Goal: Task Accomplishment & Management: Manage account settings

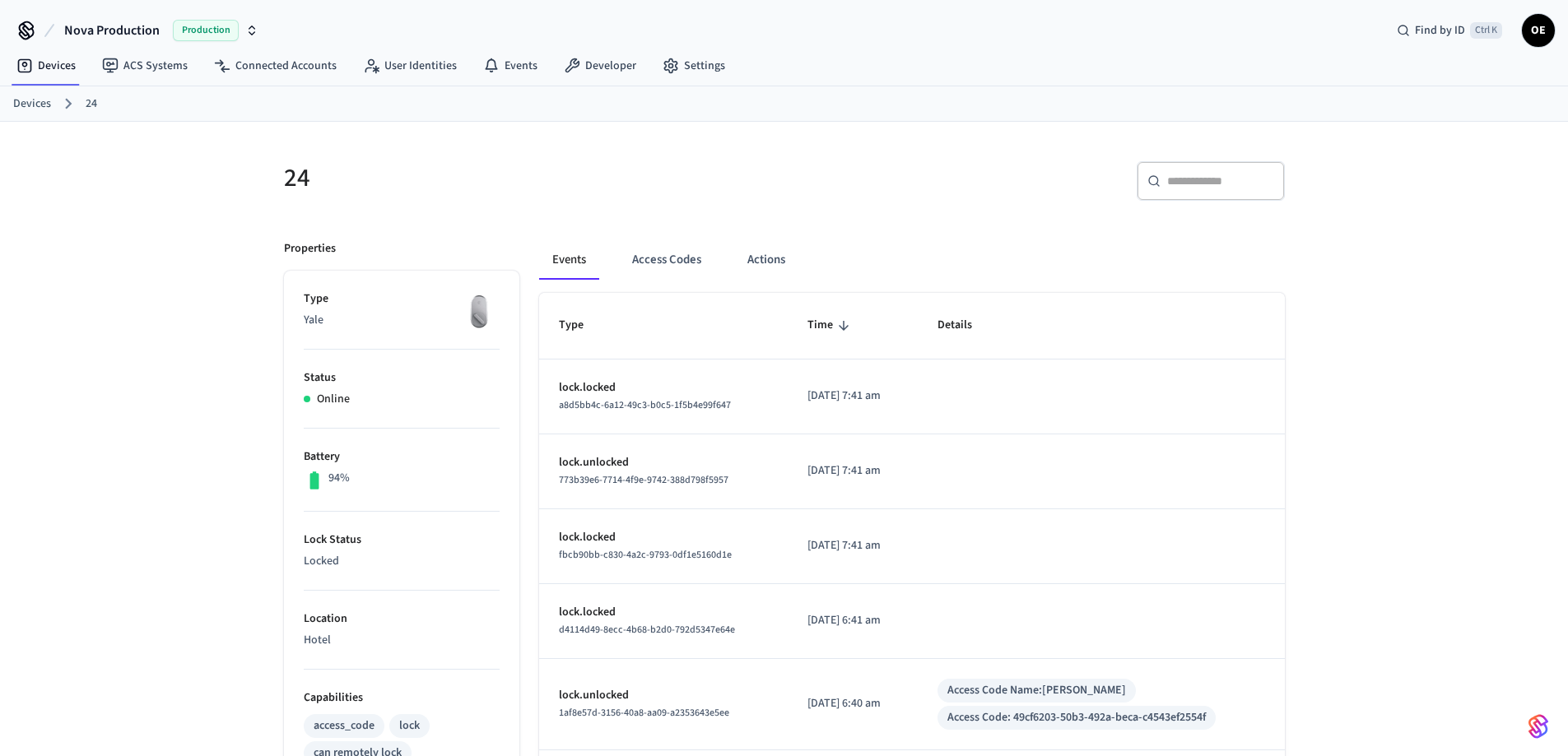
click at [240, 30] on div "Production" at bounding box center [216, 31] width 86 height 21
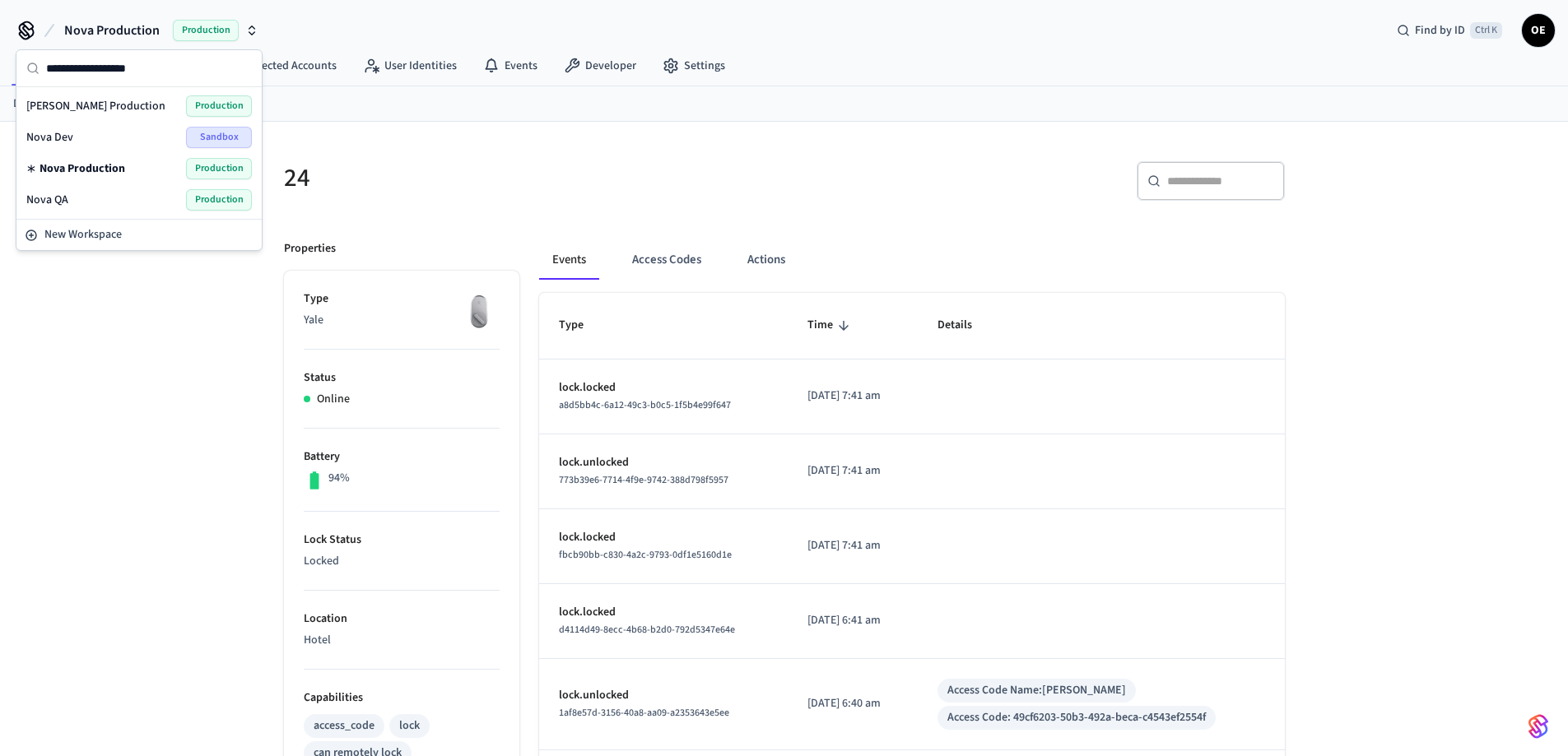
click at [89, 104] on span "[PERSON_NAME] Production" at bounding box center [96, 106] width 139 height 17
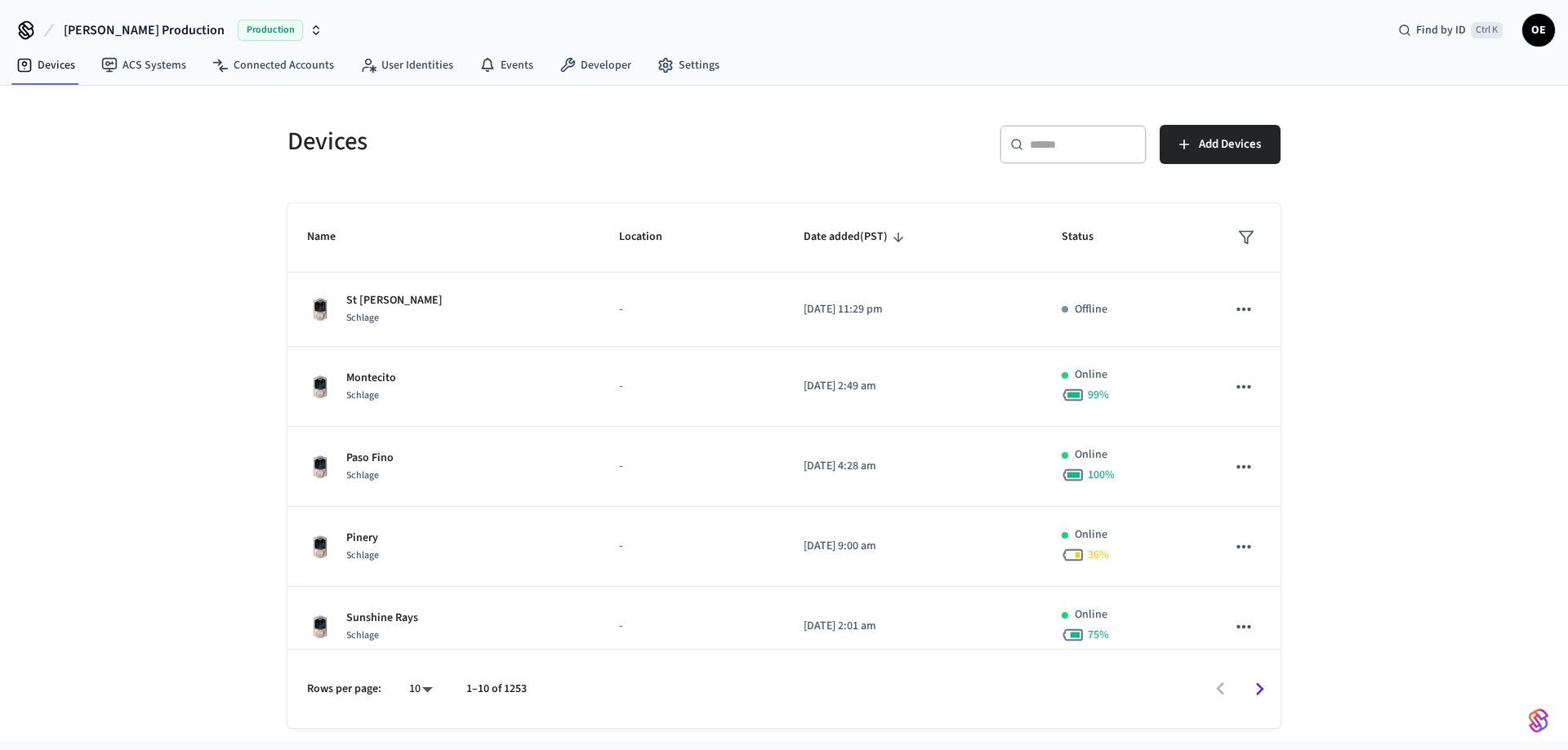
click at [1017, 137] on div "​ ​" at bounding box center [1073, 144] width 147 height 39
click at [1102, 156] on div "​ ​" at bounding box center [1073, 144] width 147 height 39
paste input "**********"
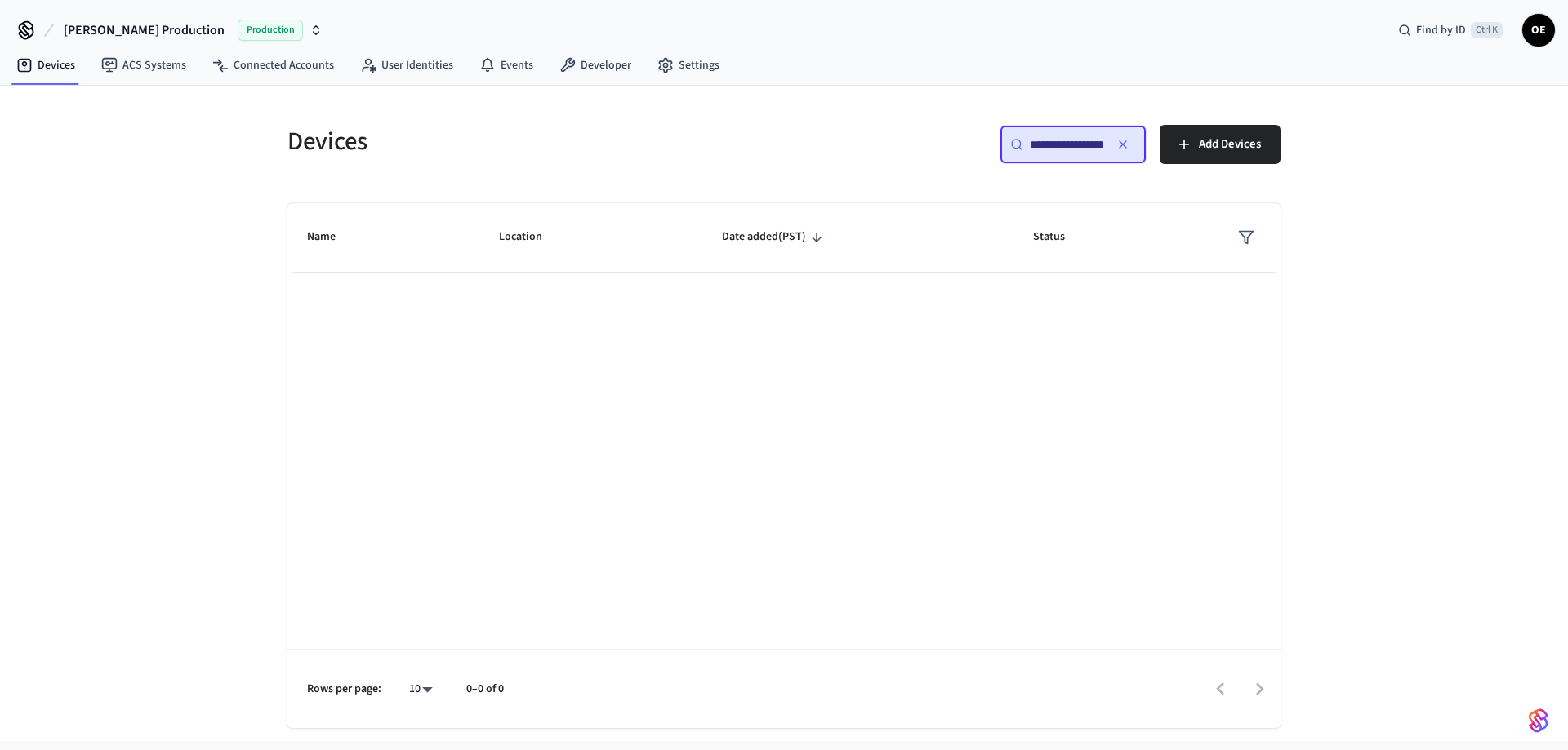
scroll to position [0, 28]
type input "**********"
click at [291, 66] on link "Connected Accounts" at bounding box center [273, 65] width 148 height 30
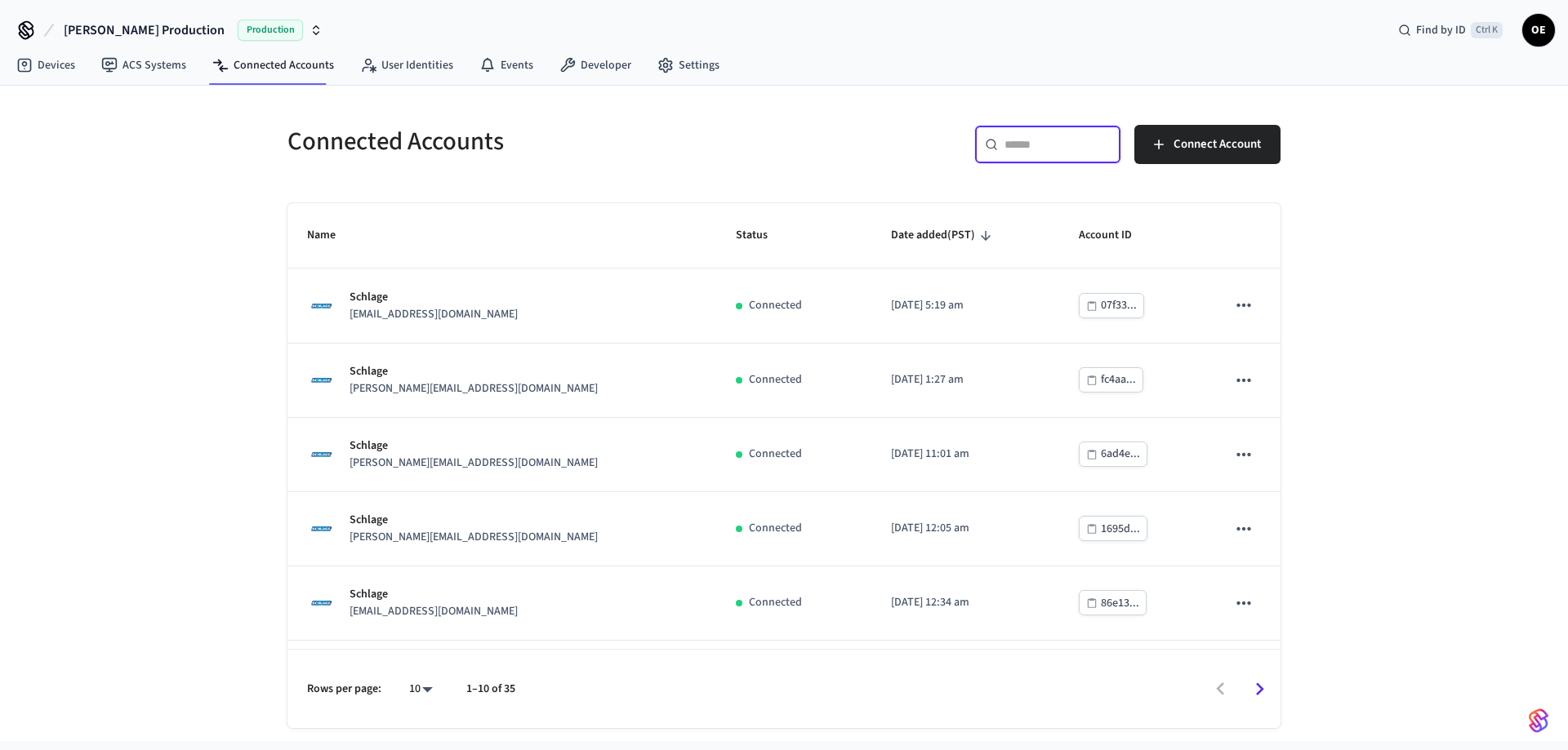
click at [1038, 146] on input "text" at bounding box center [1057, 144] width 106 height 17
type input "*"
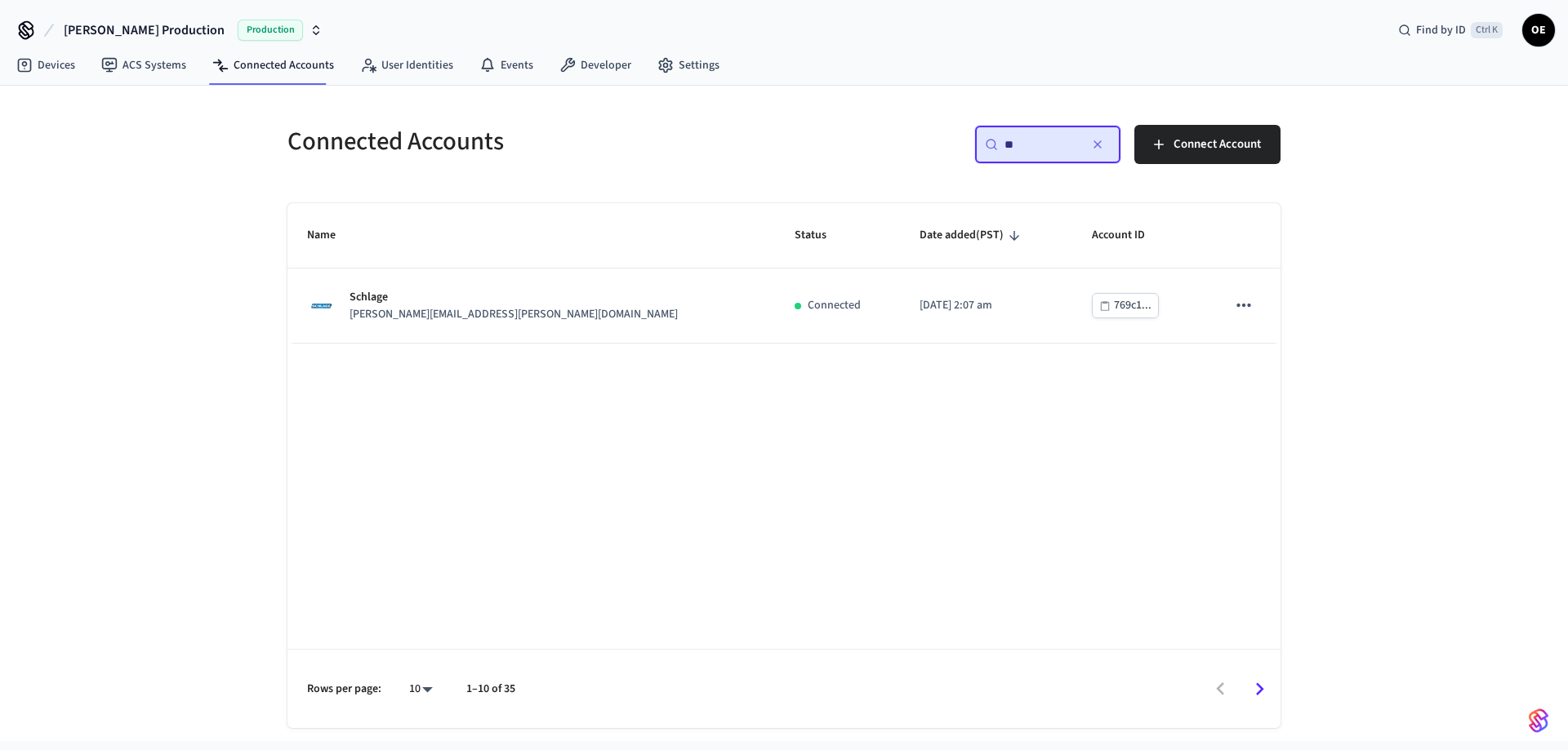
type input "*"
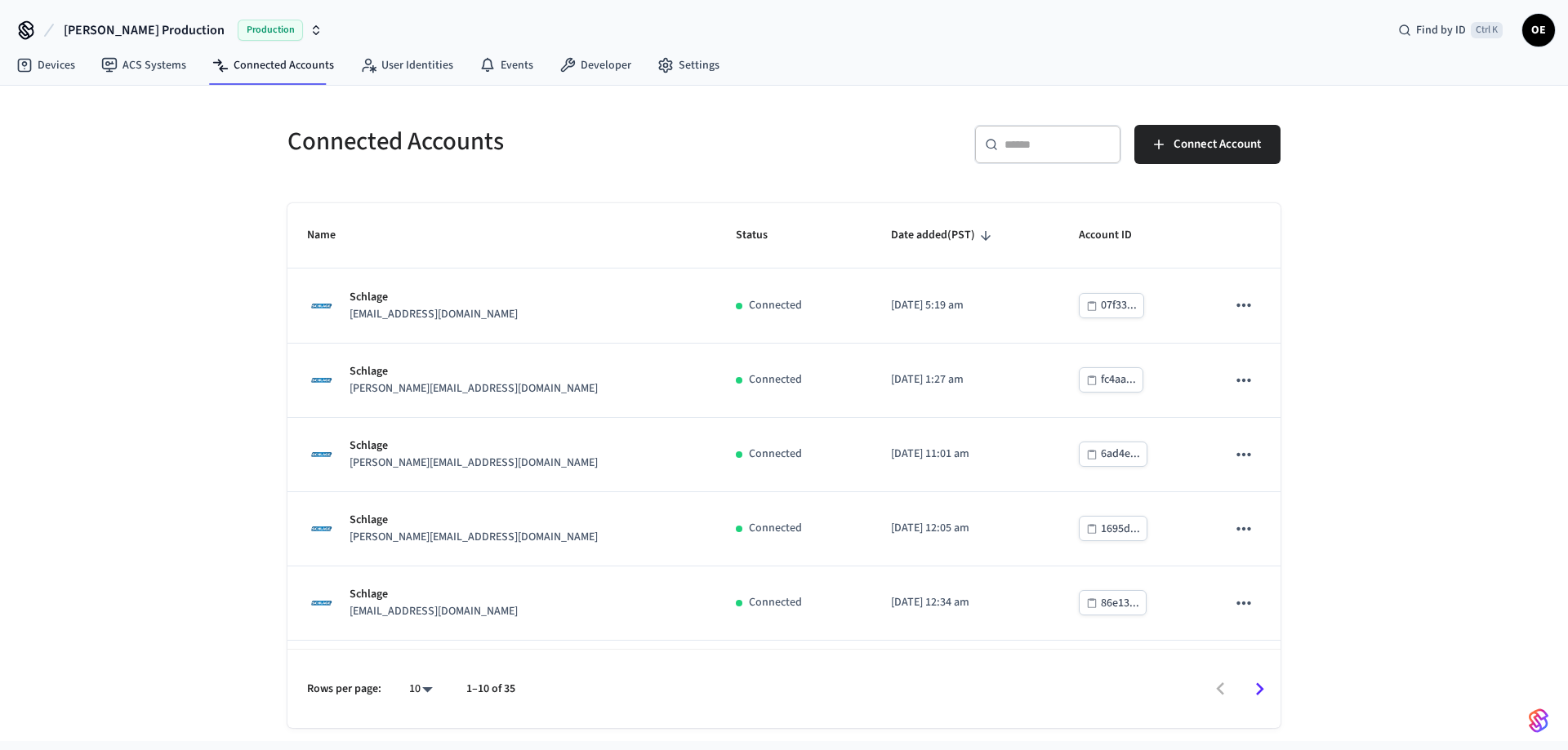
click at [843, 138] on div "​ ​ Connect Account" at bounding box center [1036, 151] width 486 height 52
